Goal: Task Accomplishment & Management: Manage account settings

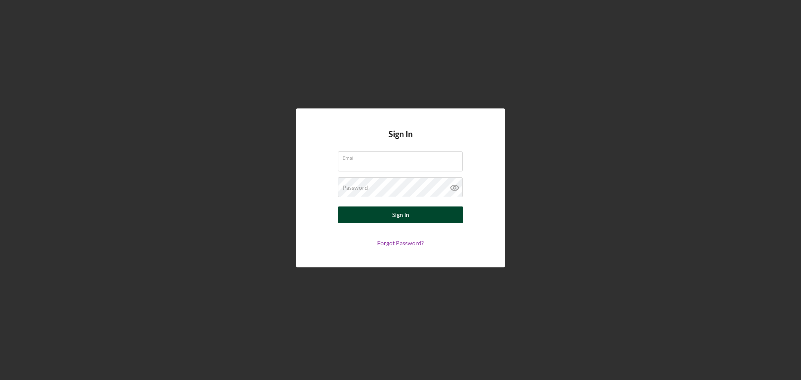
type input "[PERSON_NAME][EMAIL_ADDRESS][DOMAIN_NAME]"
click at [399, 216] on div "Sign In" at bounding box center [400, 215] width 17 height 17
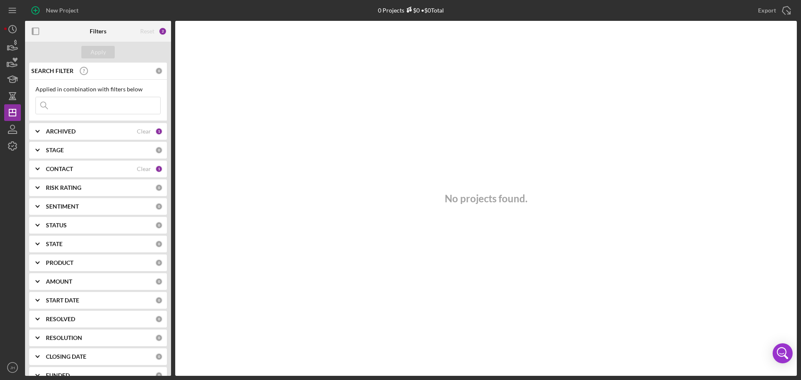
click at [78, 101] on input at bounding box center [98, 105] width 124 height 17
type input "[PERSON_NAME]"
click at [94, 50] on div "Apply" at bounding box center [98, 52] width 15 height 13
drag, startPoint x: 146, startPoint y: 130, endPoint x: 151, endPoint y: 133, distance: 4.9
click at [148, 130] on div "Clear" at bounding box center [144, 131] width 14 height 7
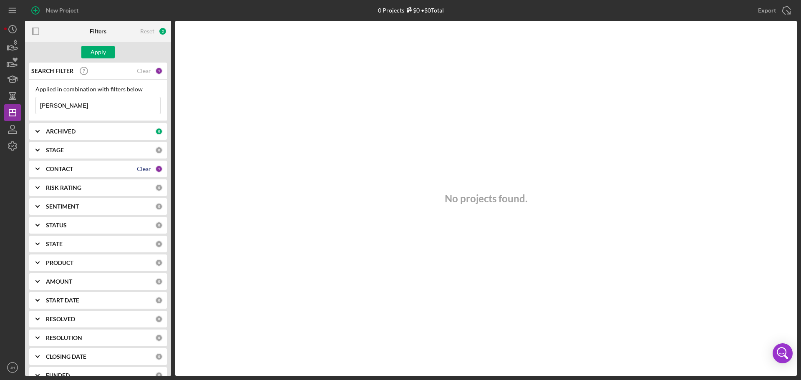
click at [144, 167] on div "Clear" at bounding box center [144, 169] width 14 height 7
click at [85, 106] on input "[PERSON_NAME]" at bounding box center [98, 105] width 124 height 17
click at [103, 53] on div "Apply" at bounding box center [98, 52] width 15 height 13
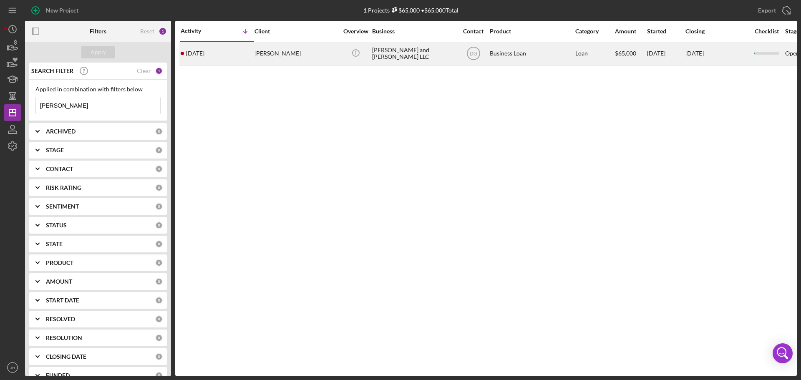
click at [277, 52] on div "[PERSON_NAME]" at bounding box center [296, 54] width 83 height 22
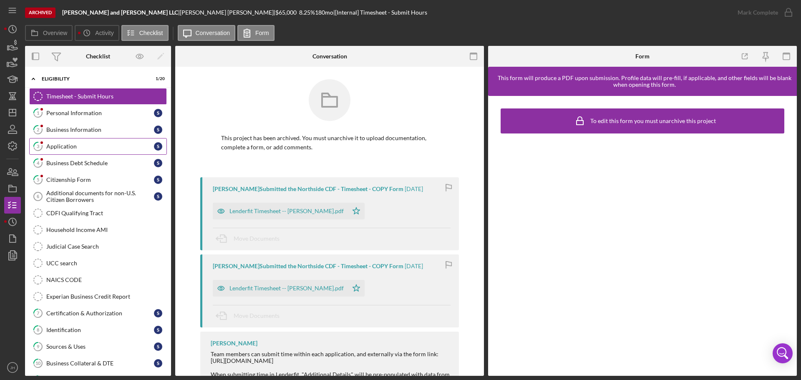
click at [62, 145] on div "Application" at bounding box center [100, 146] width 108 height 7
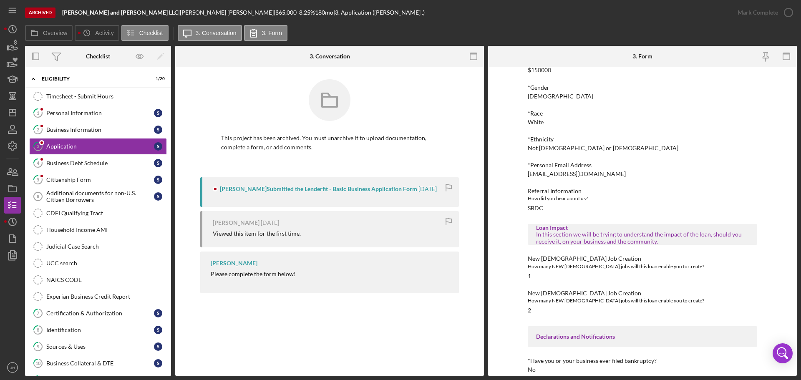
scroll to position [542, 0]
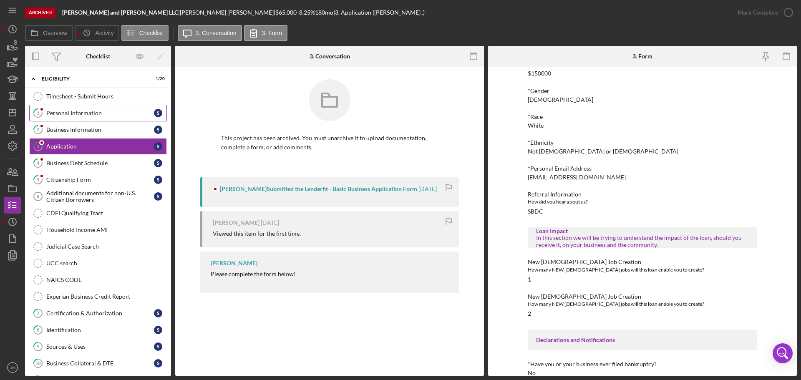
click at [75, 111] on div "Personal Information" at bounding box center [100, 113] width 108 height 7
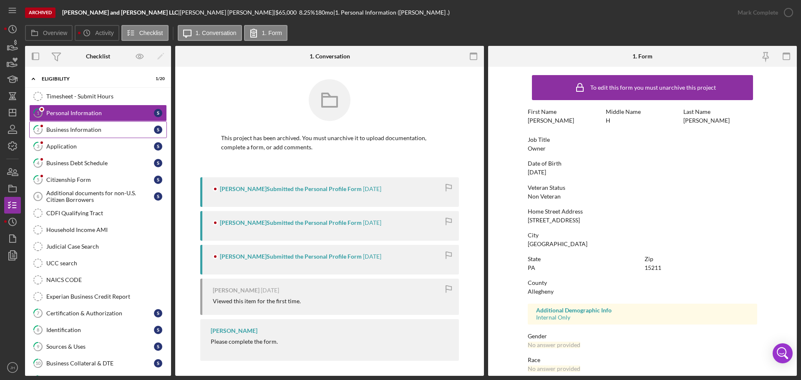
click at [82, 127] on div "Business Information" at bounding box center [100, 129] width 108 height 7
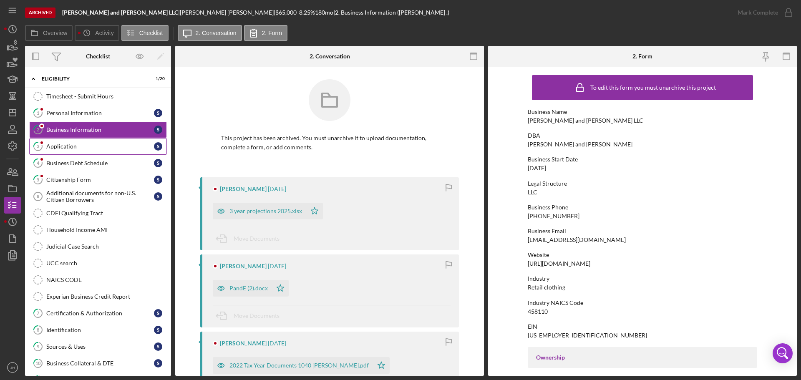
click at [60, 148] on div "Application" at bounding box center [100, 146] width 108 height 7
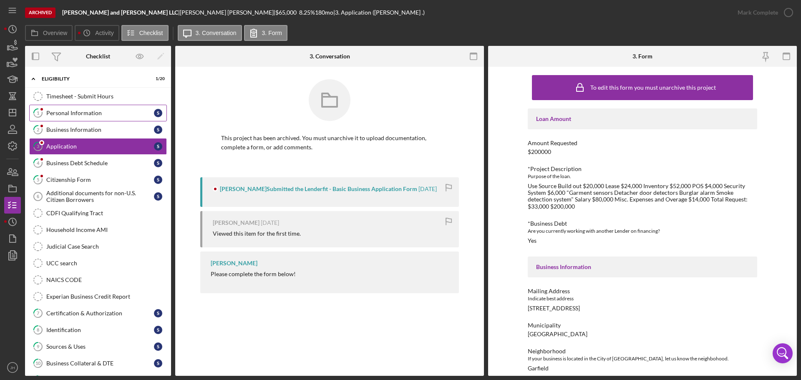
click at [63, 112] on div "Personal Information" at bounding box center [100, 113] width 108 height 7
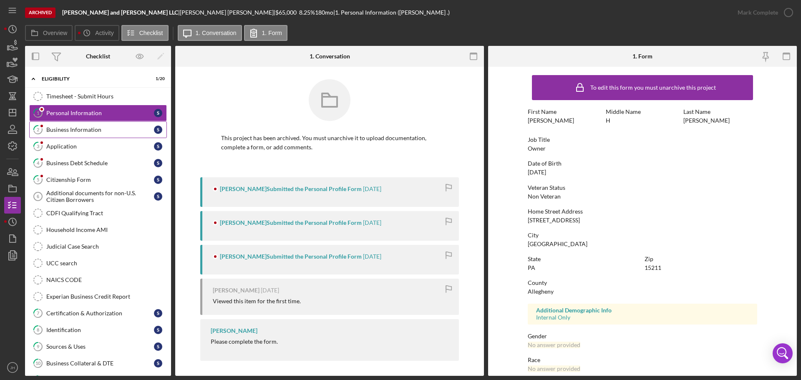
click at [68, 133] on div "Business Information" at bounding box center [100, 129] width 108 height 7
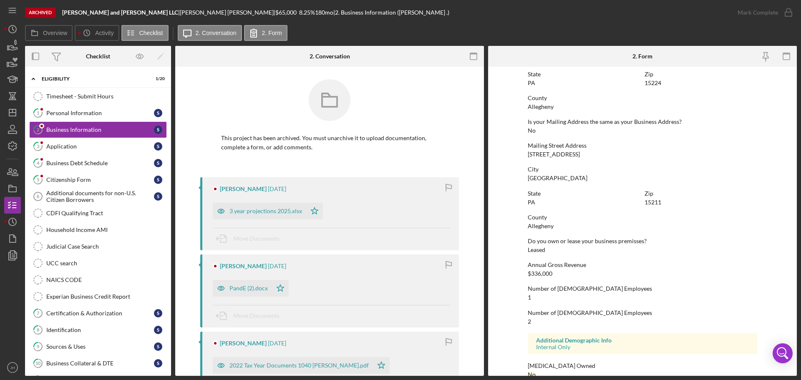
scroll to position [416, 0]
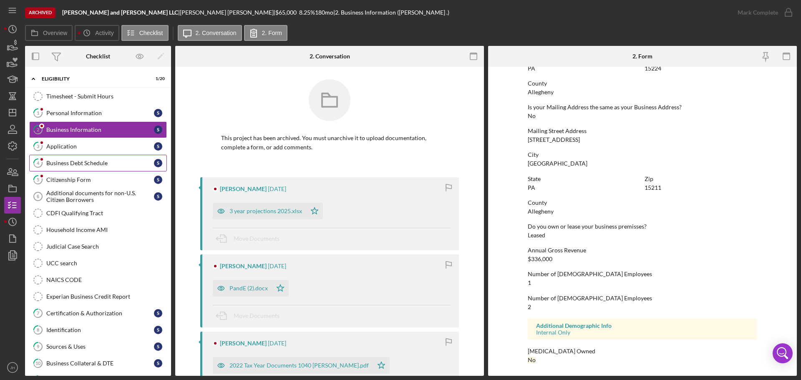
click at [76, 162] on div "Business Debt Schedule" at bounding box center [100, 163] width 108 height 7
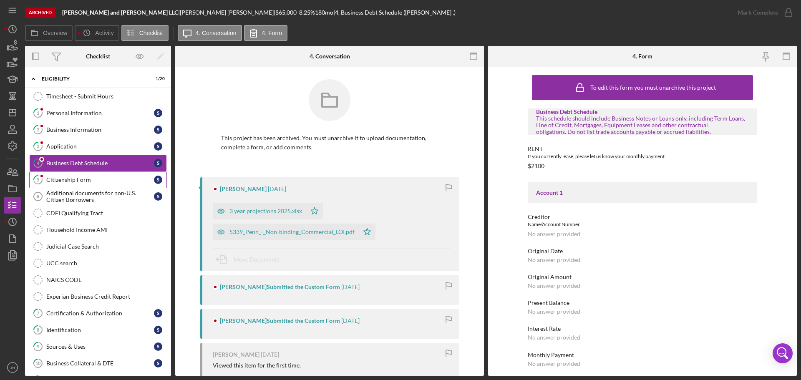
click at [78, 180] on div "Citizenship Form" at bounding box center [100, 180] width 108 height 7
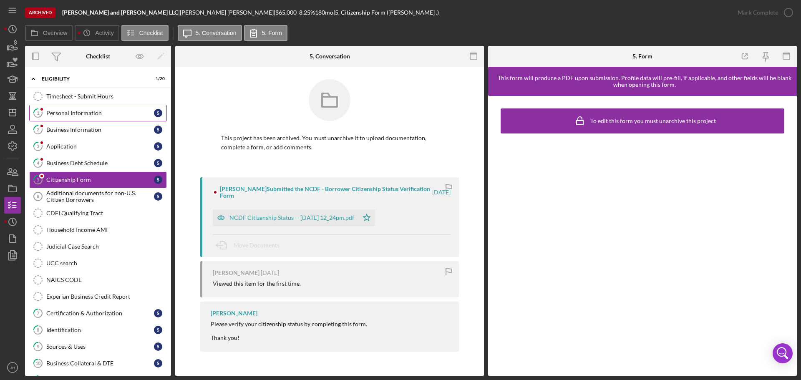
click at [71, 114] on div "Personal Information" at bounding box center [100, 113] width 108 height 7
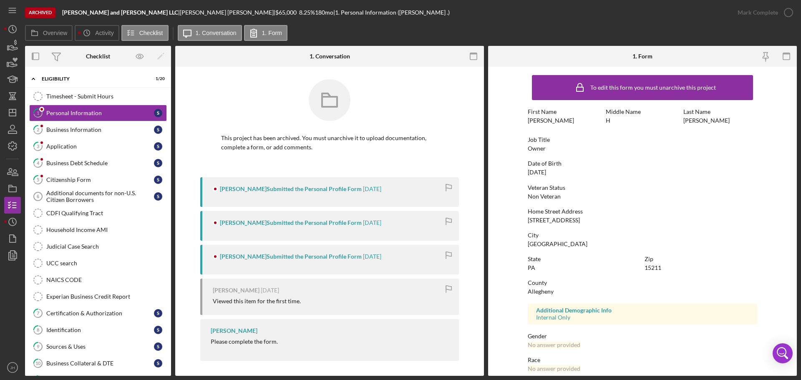
scroll to position [80, 0]
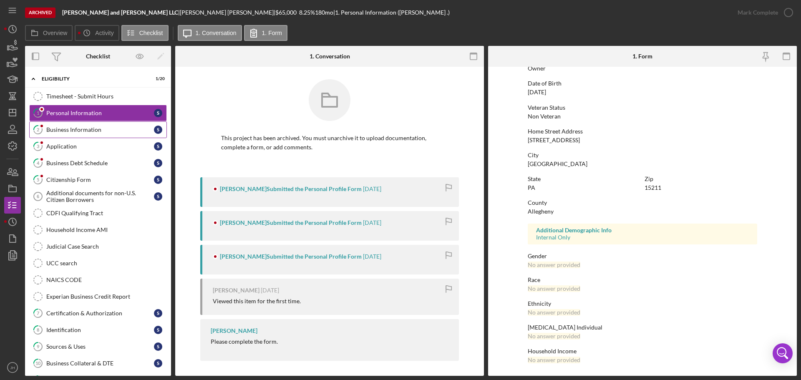
click at [73, 131] on div "Business Information" at bounding box center [100, 129] width 108 height 7
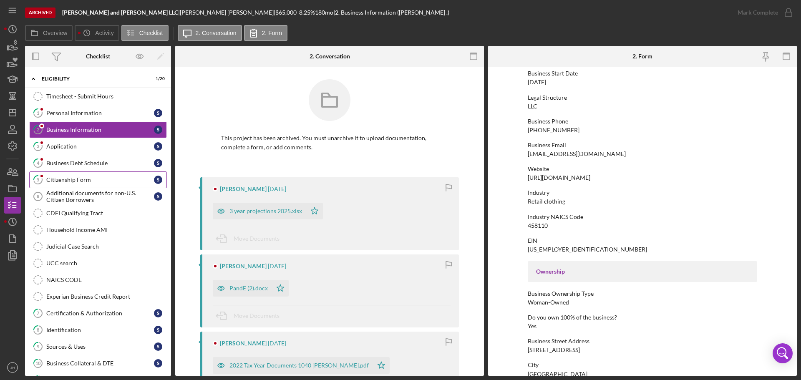
scroll to position [82, 0]
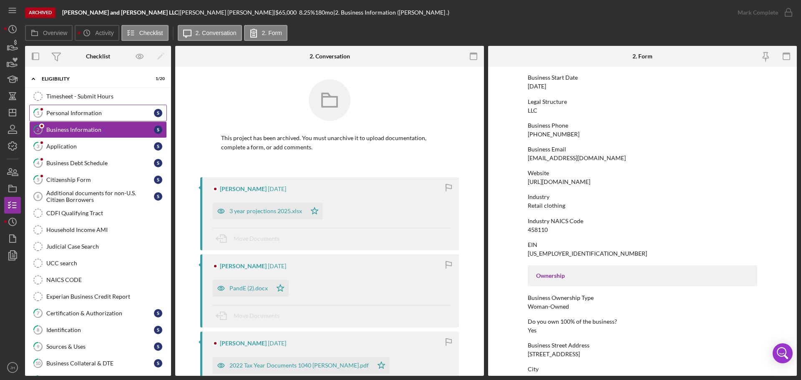
click at [72, 110] on div "Personal Information" at bounding box center [100, 113] width 108 height 7
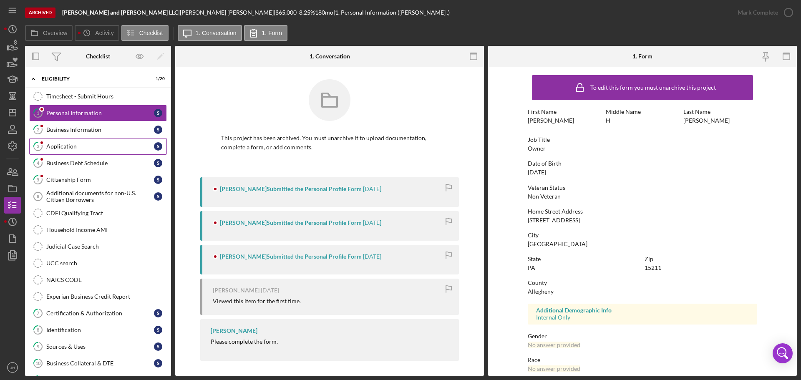
click at [60, 148] on div "Application" at bounding box center [100, 146] width 108 height 7
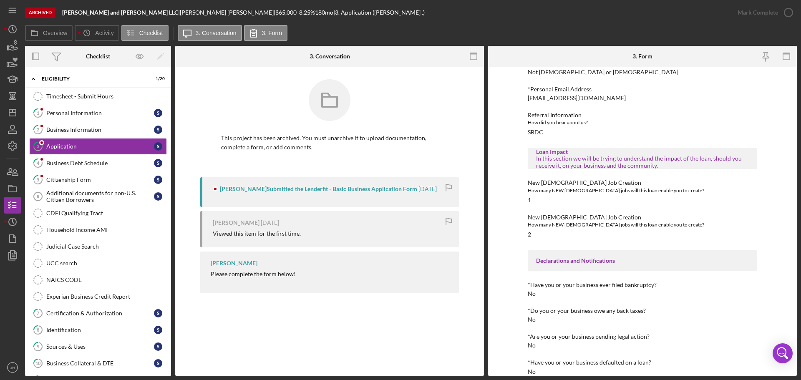
scroll to position [633, 0]
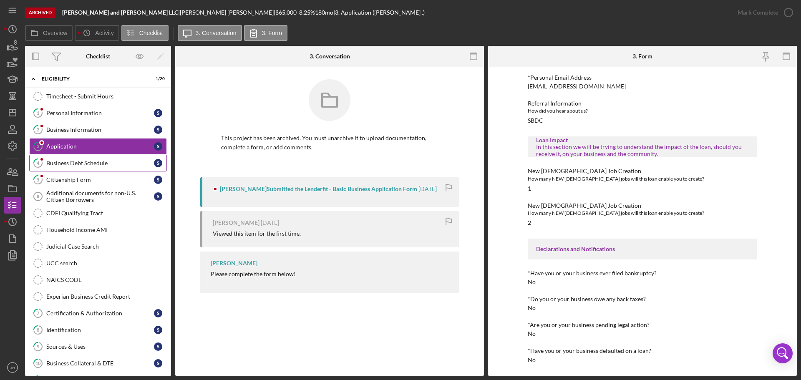
click at [61, 164] on div "Business Debt Schedule" at bounding box center [100, 163] width 108 height 7
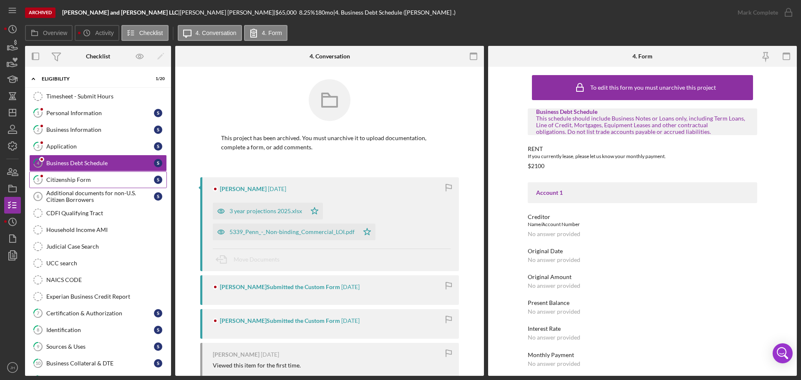
click at [73, 183] on div "Citizenship Form" at bounding box center [100, 180] width 108 height 7
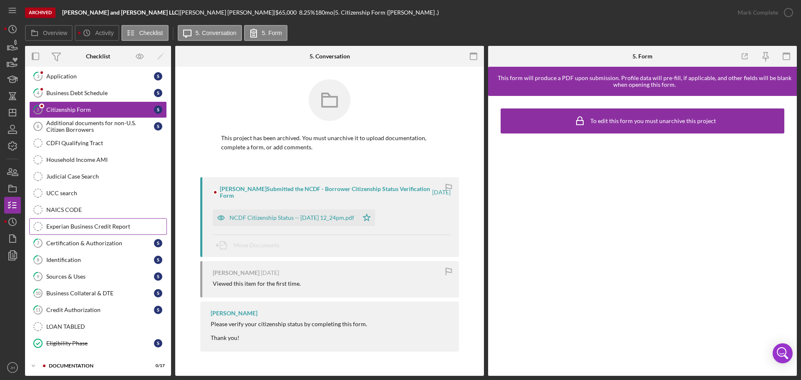
scroll to position [92, 0]
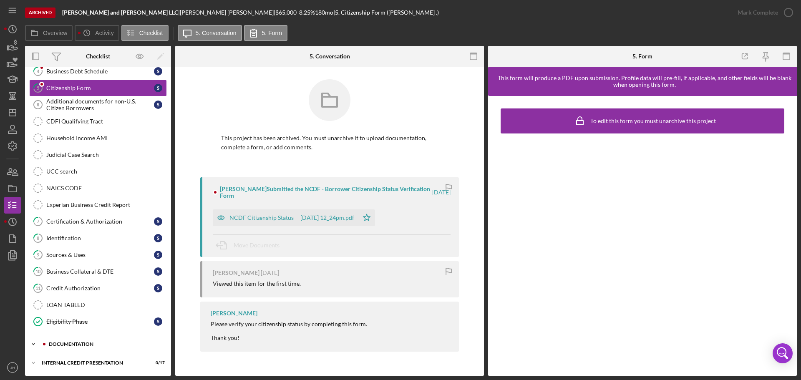
click at [38, 345] on icon "Icon/Expander" at bounding box center [33, 344] width 17 height 17
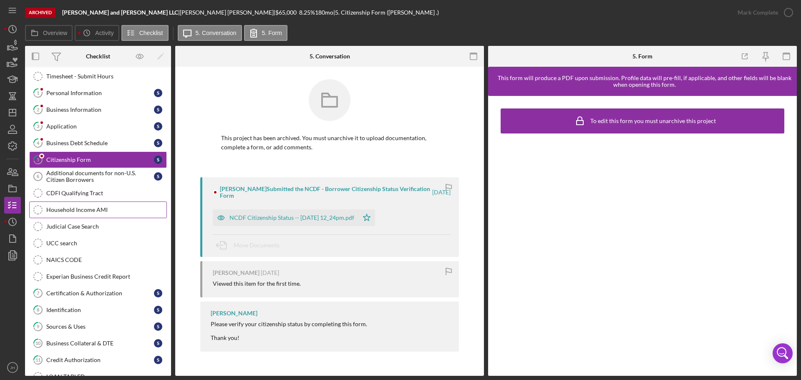
scroll to position [0, 0]
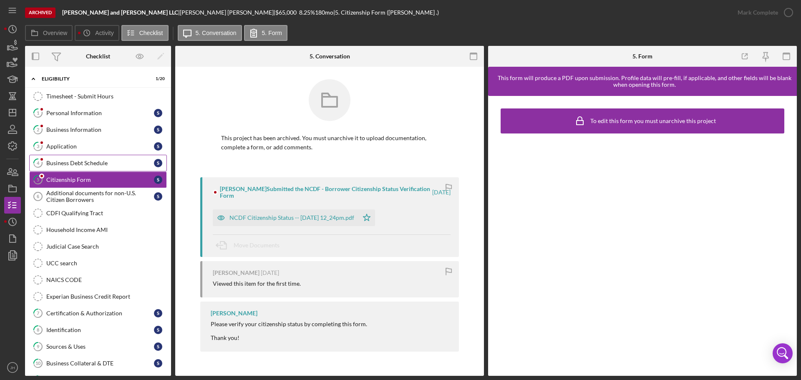
click at [73, 162] on div "Business Debt Schedule" at bounding box center [100, 163] width 108 height 7
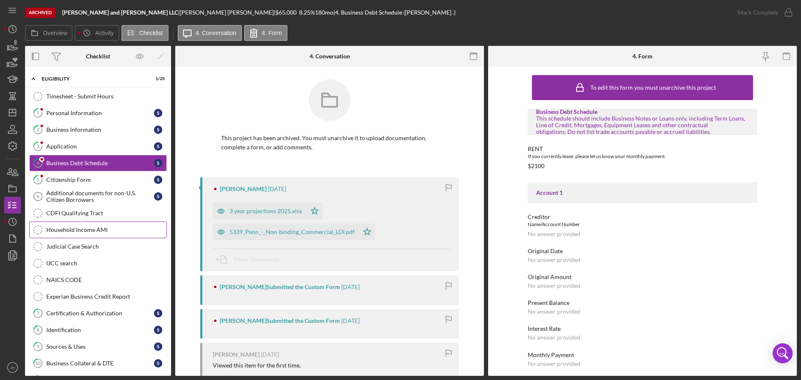
click at [66, 230] on div "Household Income AMI" at bounding box center [106, 230] width 120 height 7
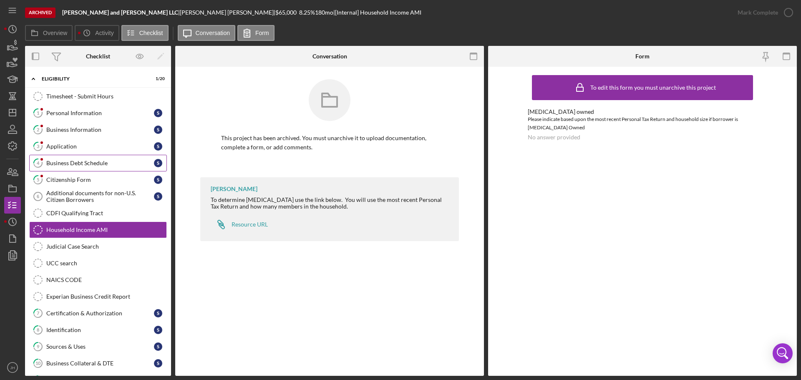
click at [74, 161] on div "Business Debt Schedule" at bounding box center [100, 163] width 108 height 7
